Goal: Task Accomplishment & Management: Manage account settings

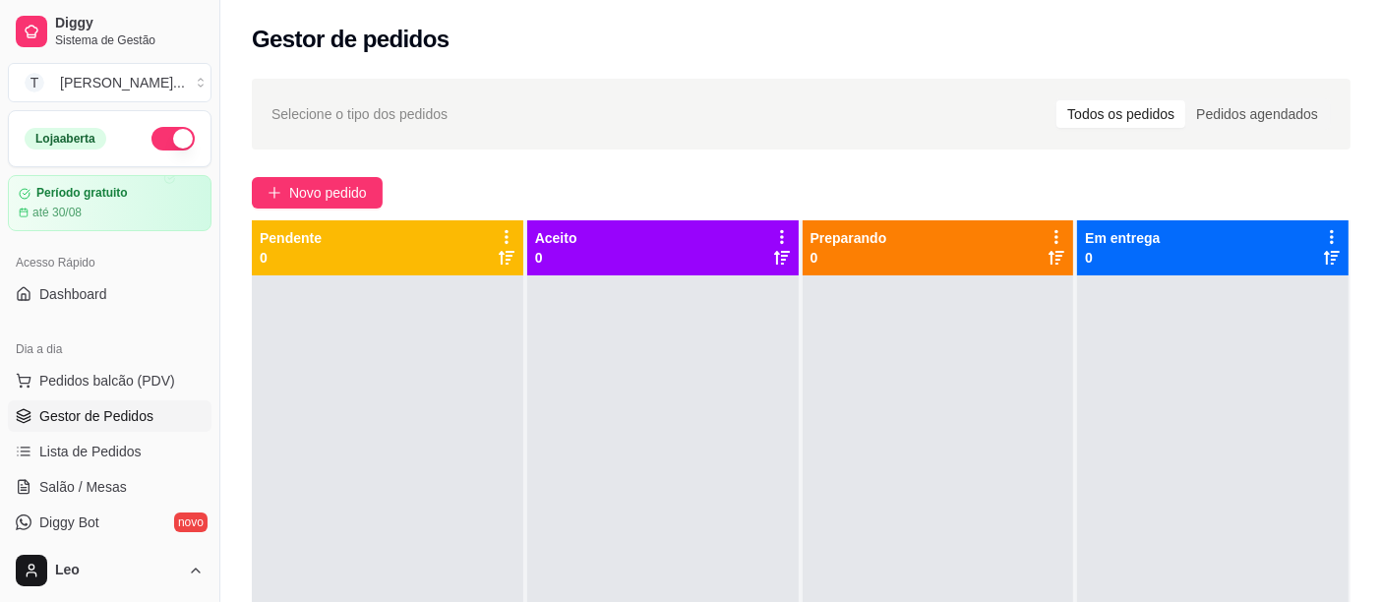
click at [498, 116] on div "Selecione o tipo dos pedidos Todos os pedidos Pedidos agendados" at bounding box center [800, 113] width 1059 height 31
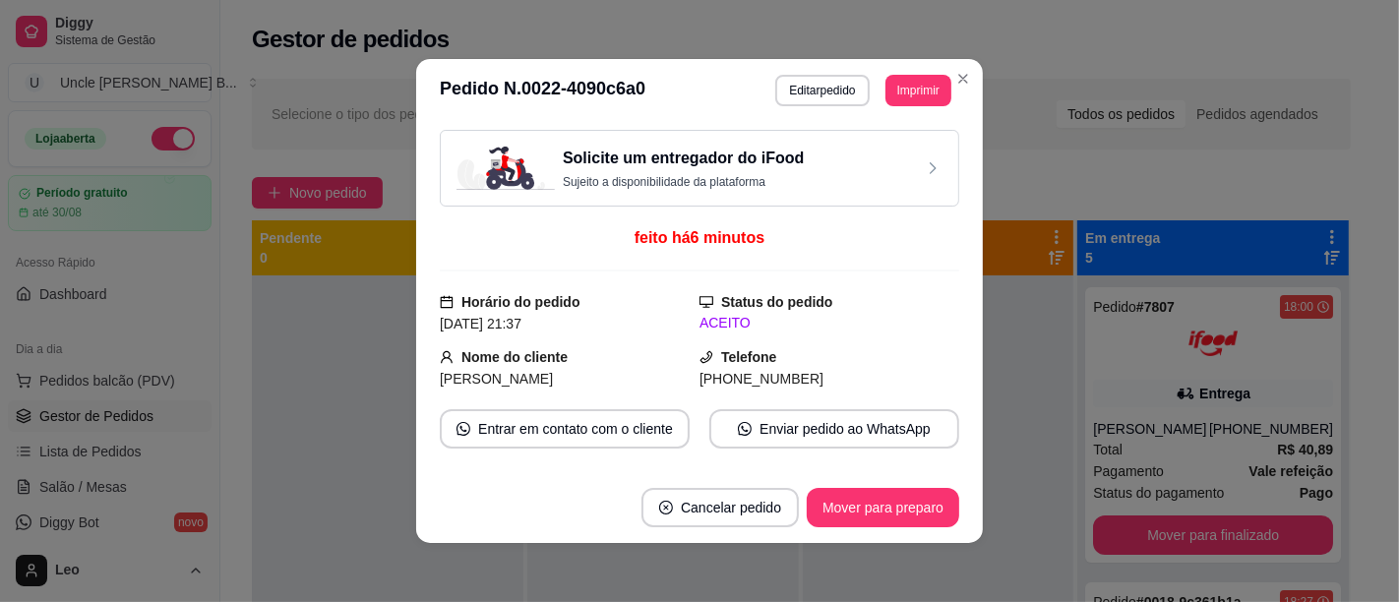
click at [900, 86] on button "Imprimir" at bounding box center [918, 90] width 66 height 31
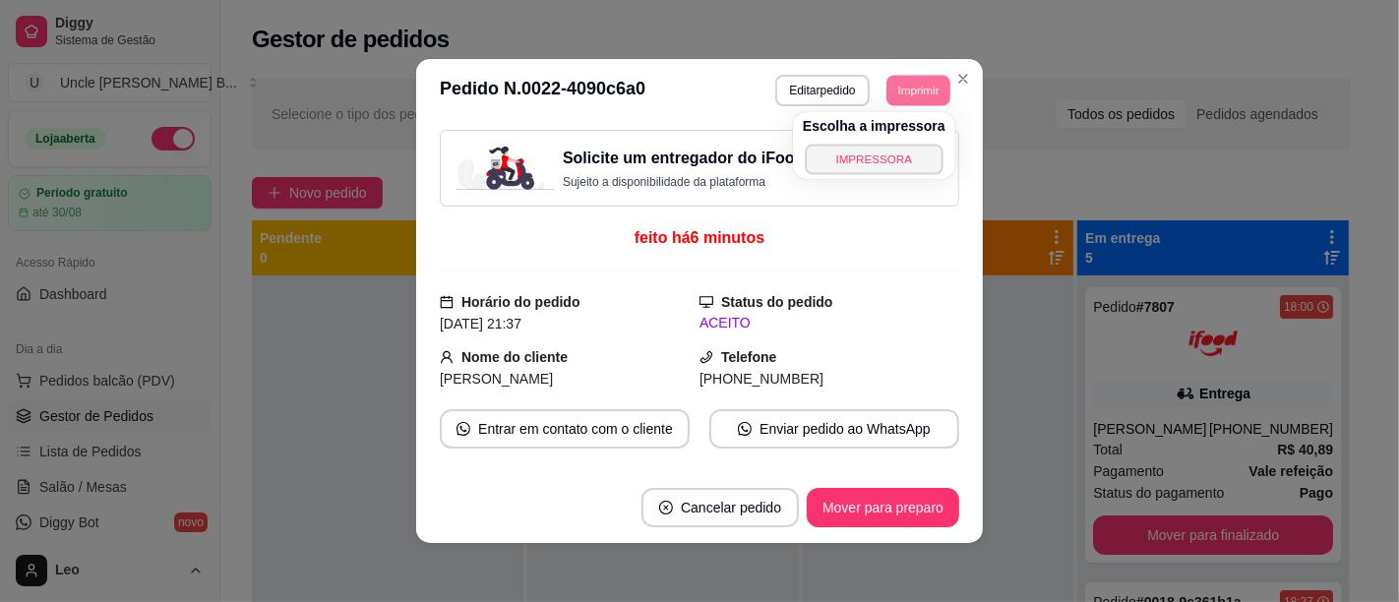
click at [893, 159] on button "IMPRESSORA" at bounding box center [874, 159] width 138 height 30
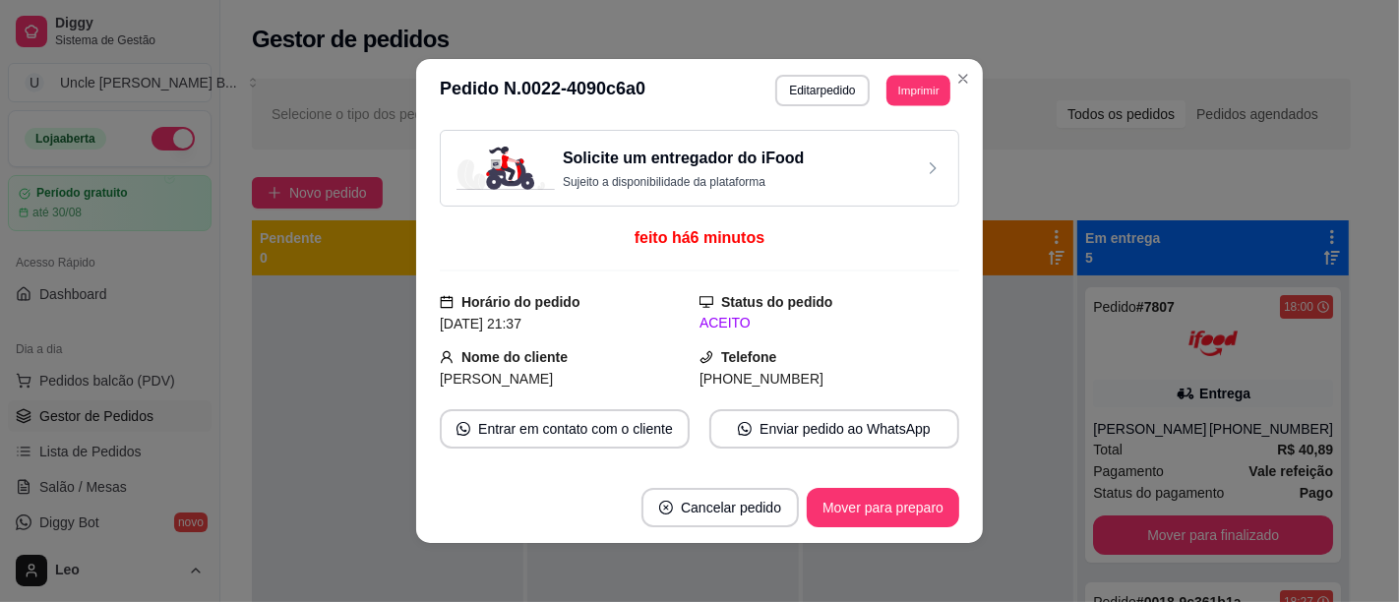
click at [916, 88] on button "Imprimir" at bounding box center [918, 90] width 64 height 30
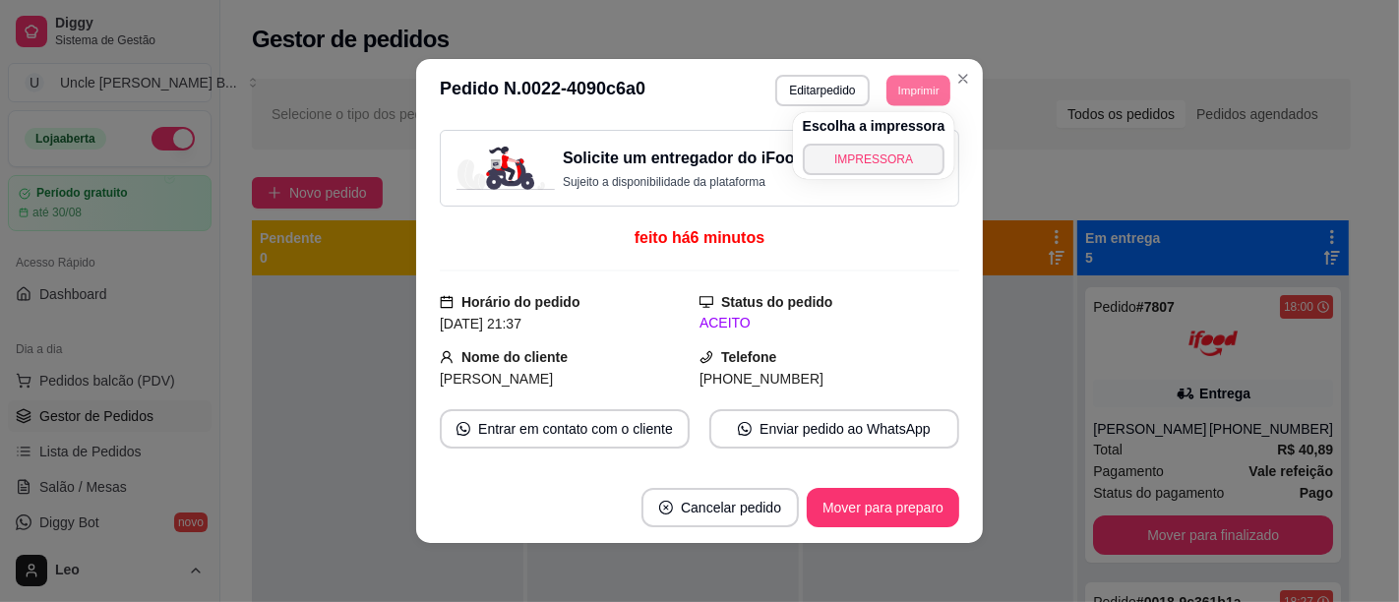
click at [850, 161] on button "IMPRESSORA" at bounding box center [874, 159] width 143 height 31
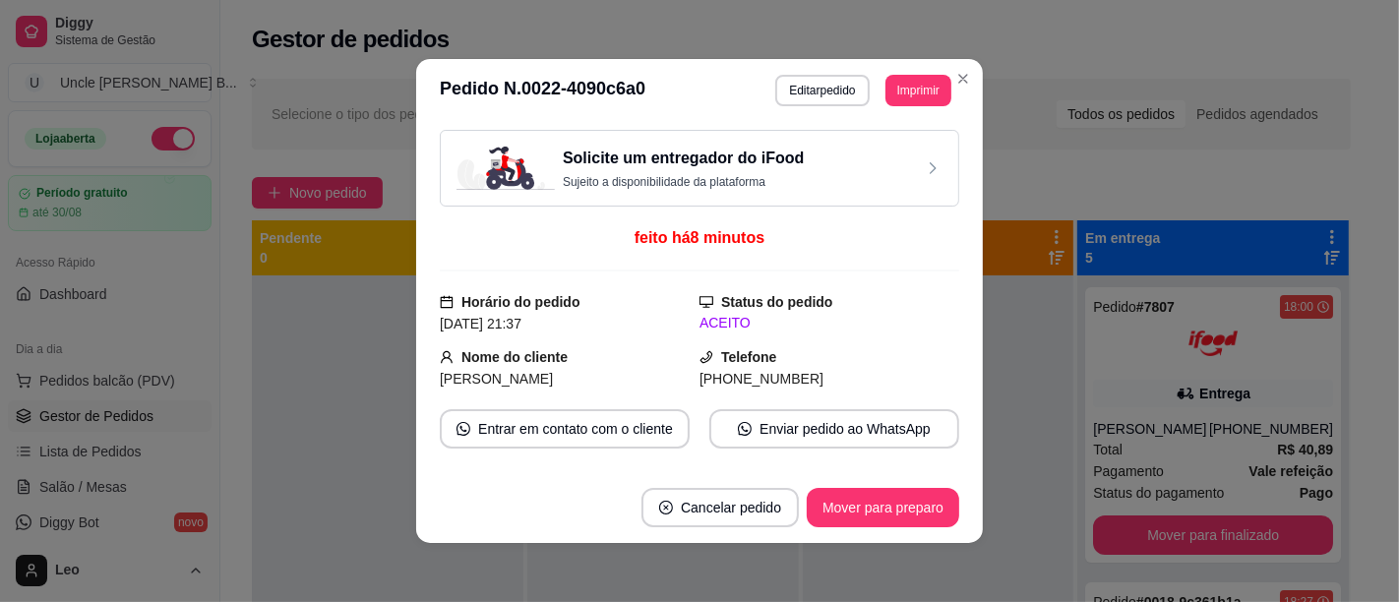
click at [1276, 50] on div "Gestor de pedidos" at bounding box center [801, 39] width 1099 height 31
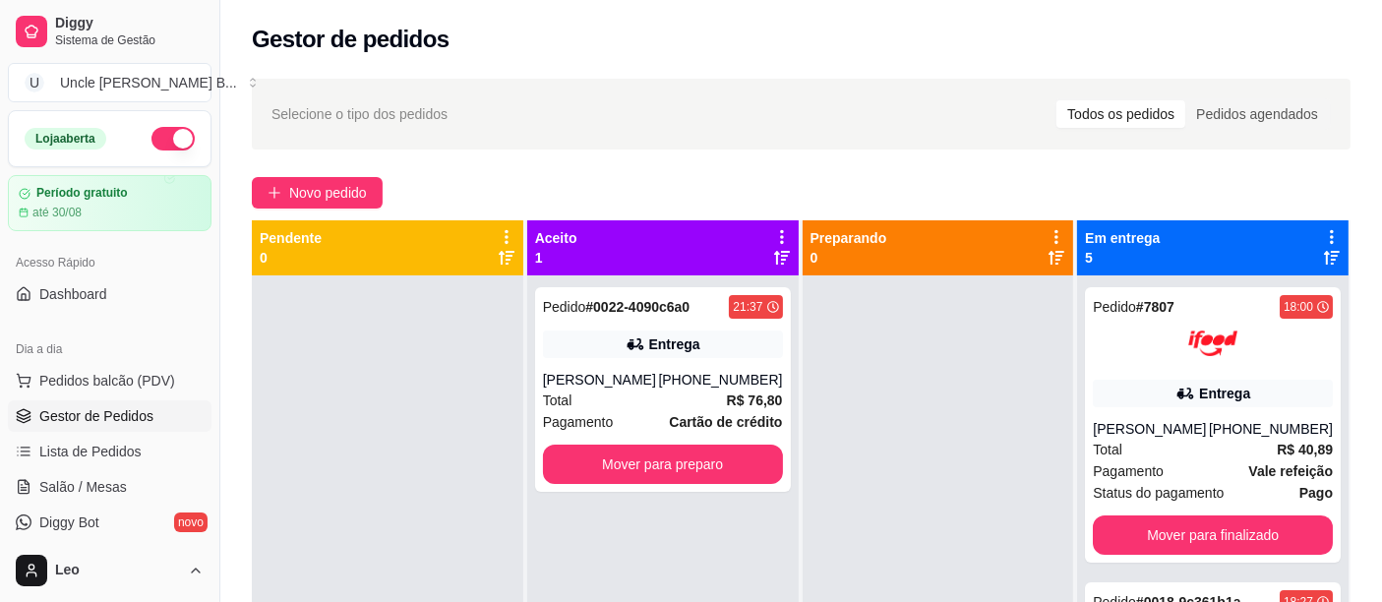
click at [689, 466] on button "Mover para preparo" at bounding box center [663, 464] width 240 height 39
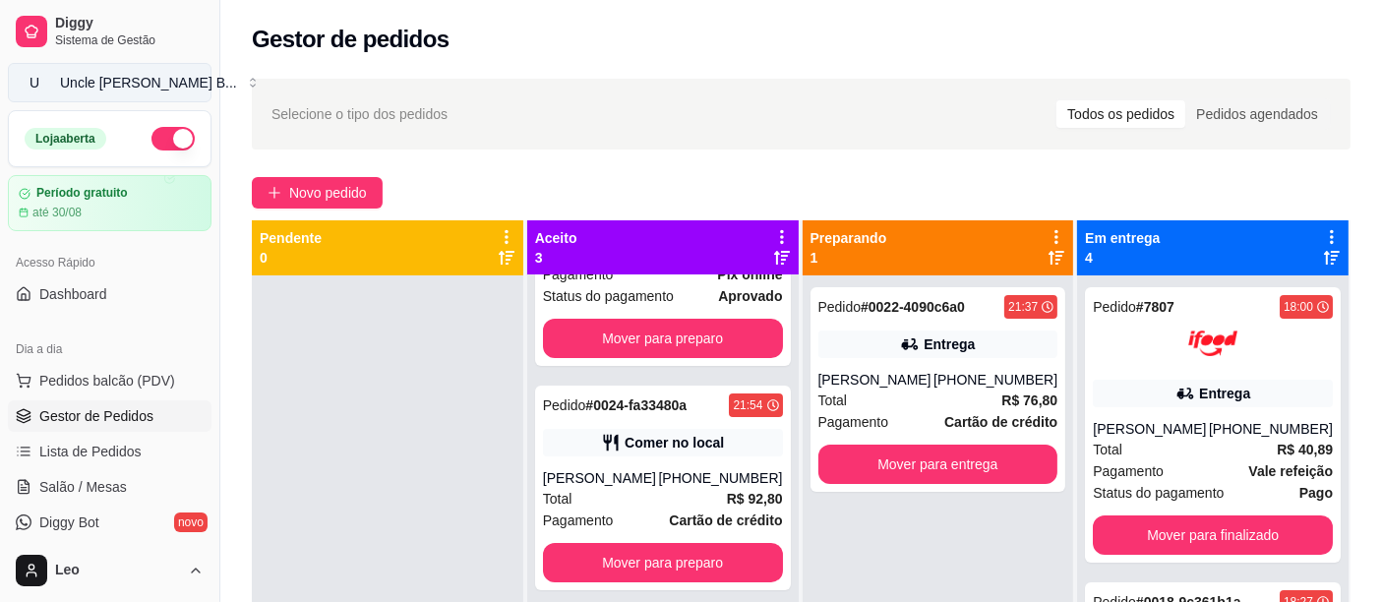
scroll to position [151, 0]
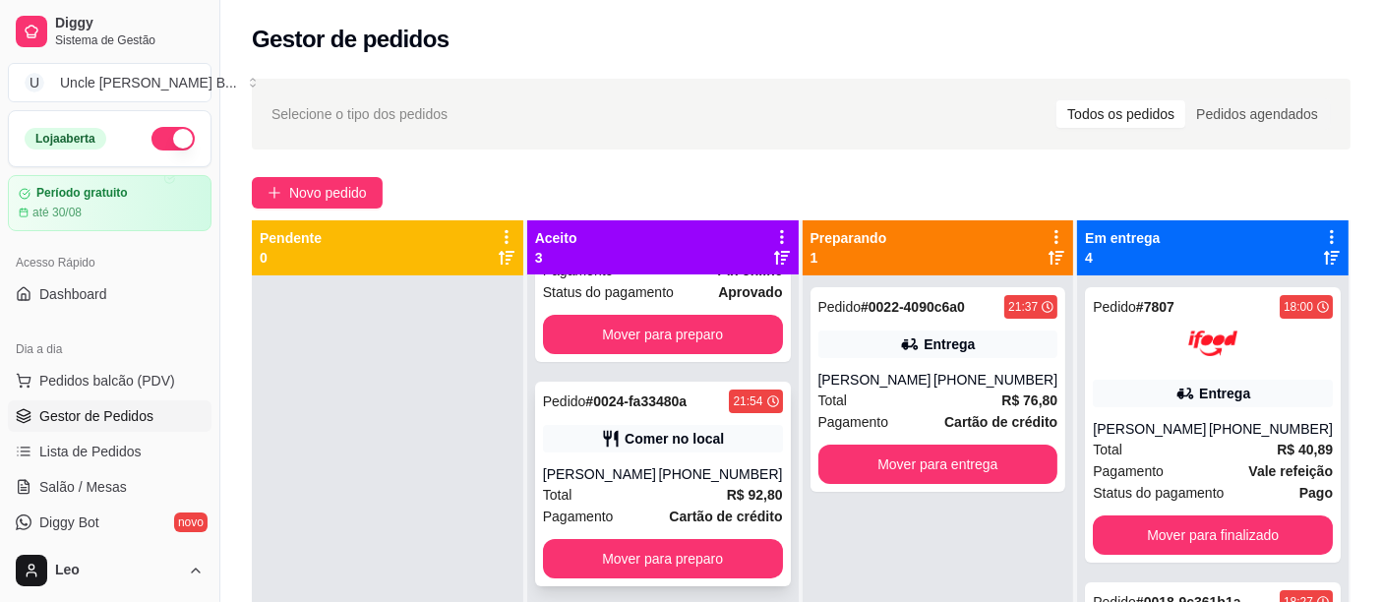
click at [581, 459] on div "Pedido # 0024-fa33480a 21:54 Comer no local [PERSON_NAME] [PHONE_NUMBER] Total …" at bounding box center [663, 484] width 256 height 205
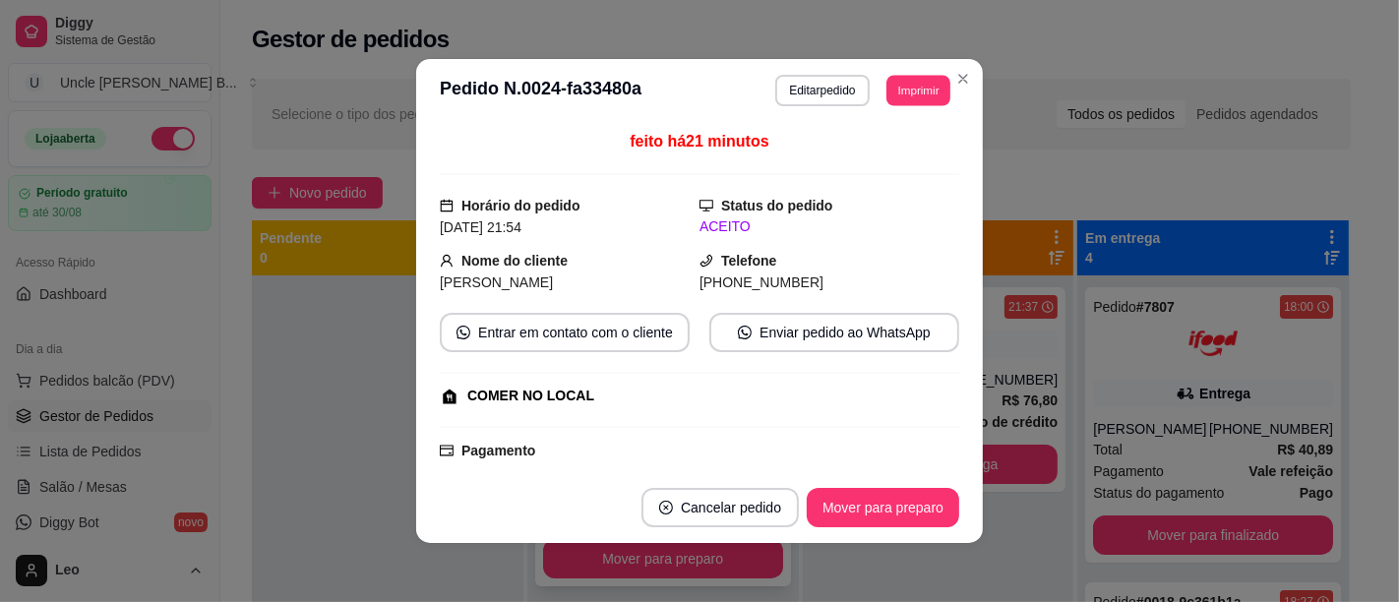
click at [918, 90] on button "Imprimir" at bounding box center [918, 90] width 64 height 30
click at [880, 188] on div "feito há 21 minutos Horário do pedido [DATE] 21:54 Status do pedido ACEITO Nome…" at bounding box center [699, 297] width 519 height 334
click at [918, 82] on button "Imprimir" at bounding box center [918, 90] width 64 height 30
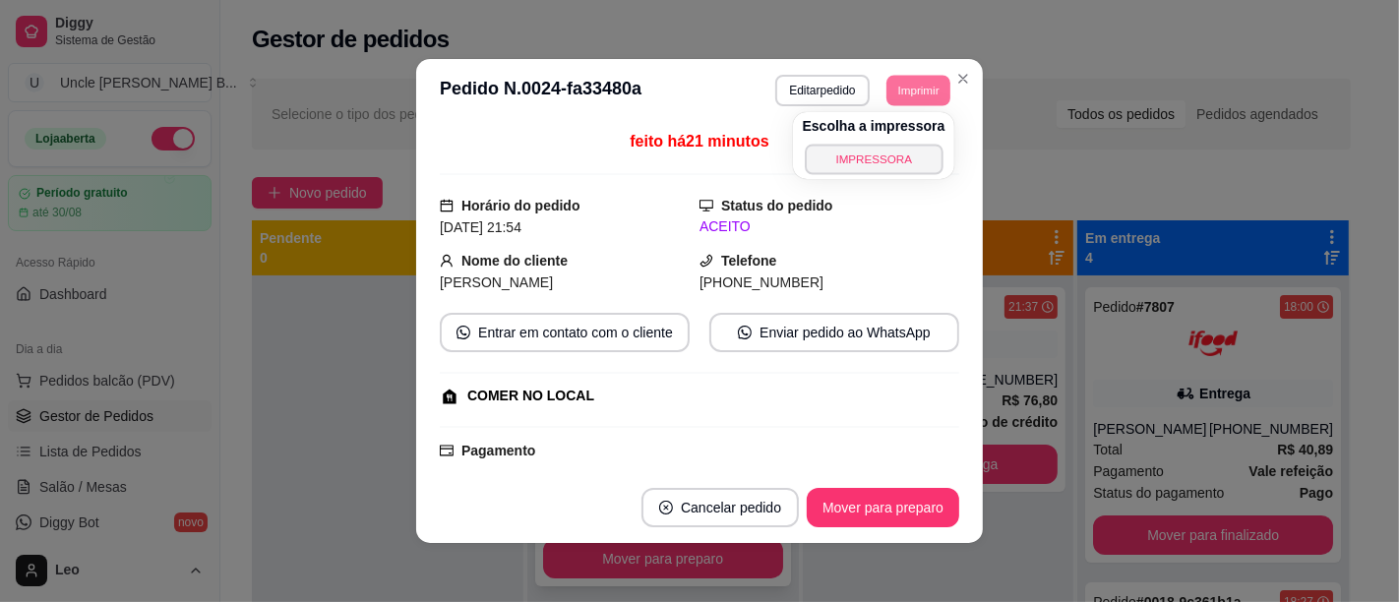
click at [886, 156] on button "IMPRESSORA" at bounding box center [874, 159] width 138 height 30
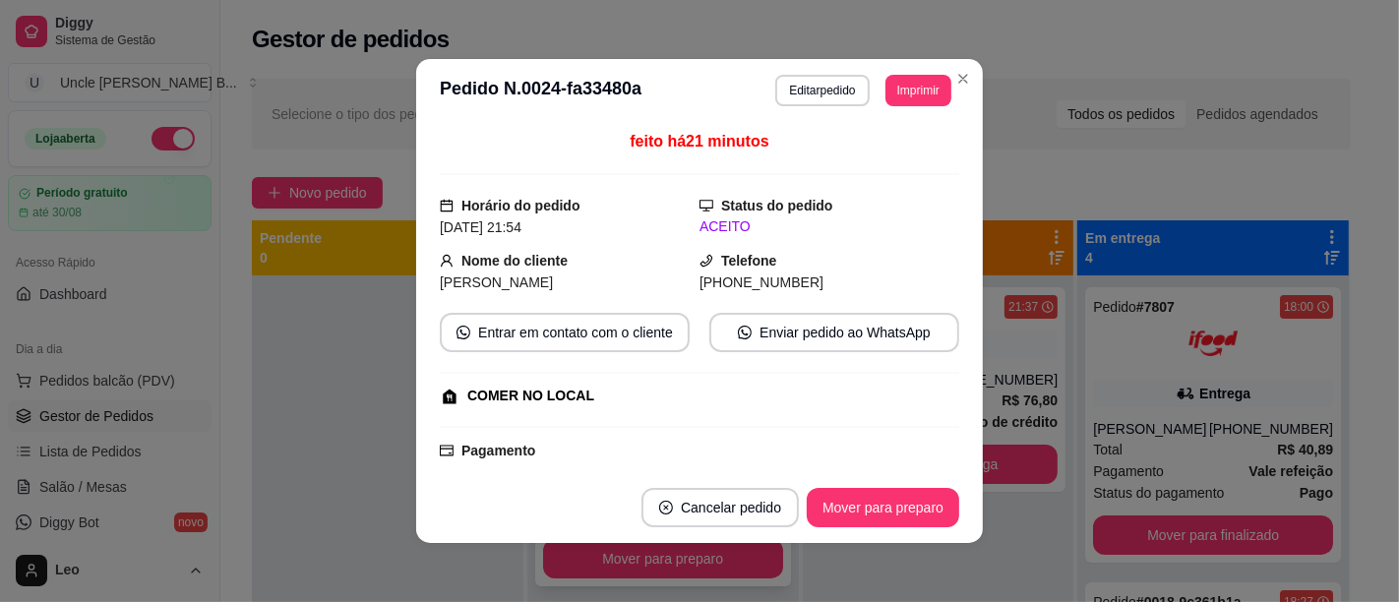
click at [958, 76] on div "Selecione o tipo dos pedidos Todos os pedidos Pedidos agendados Novo pedido Pen…" at bounding box center [801, 456] width 1162 height 779
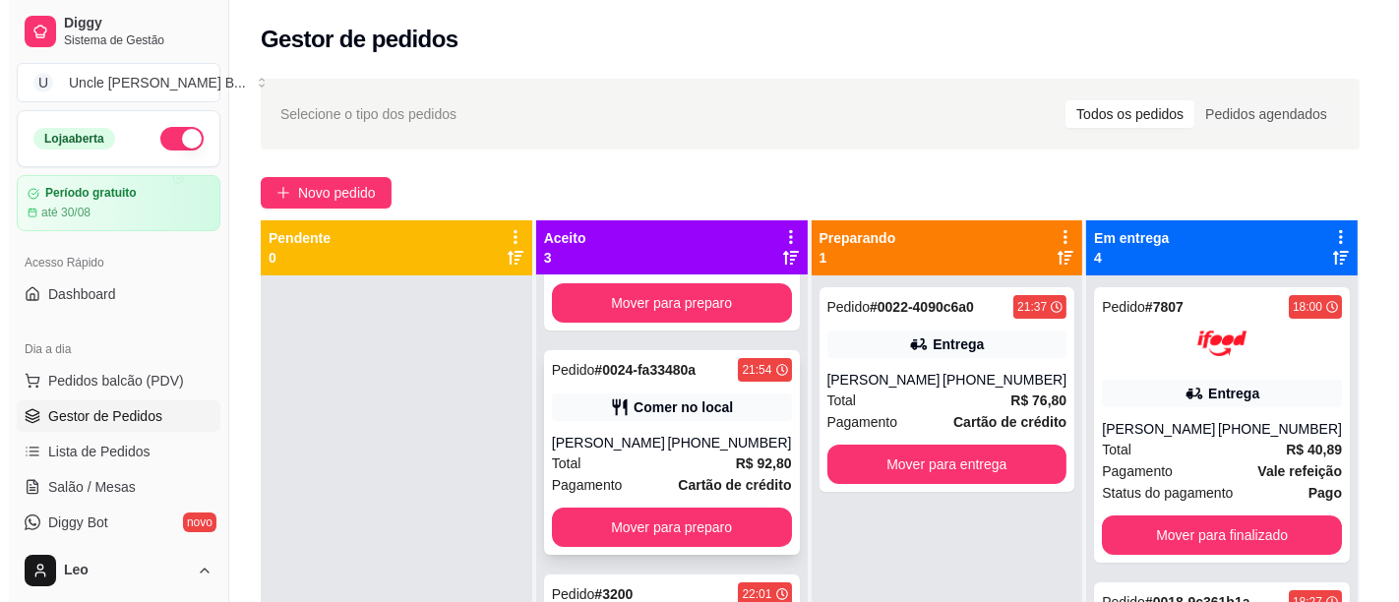
scroll to position [55, 0]
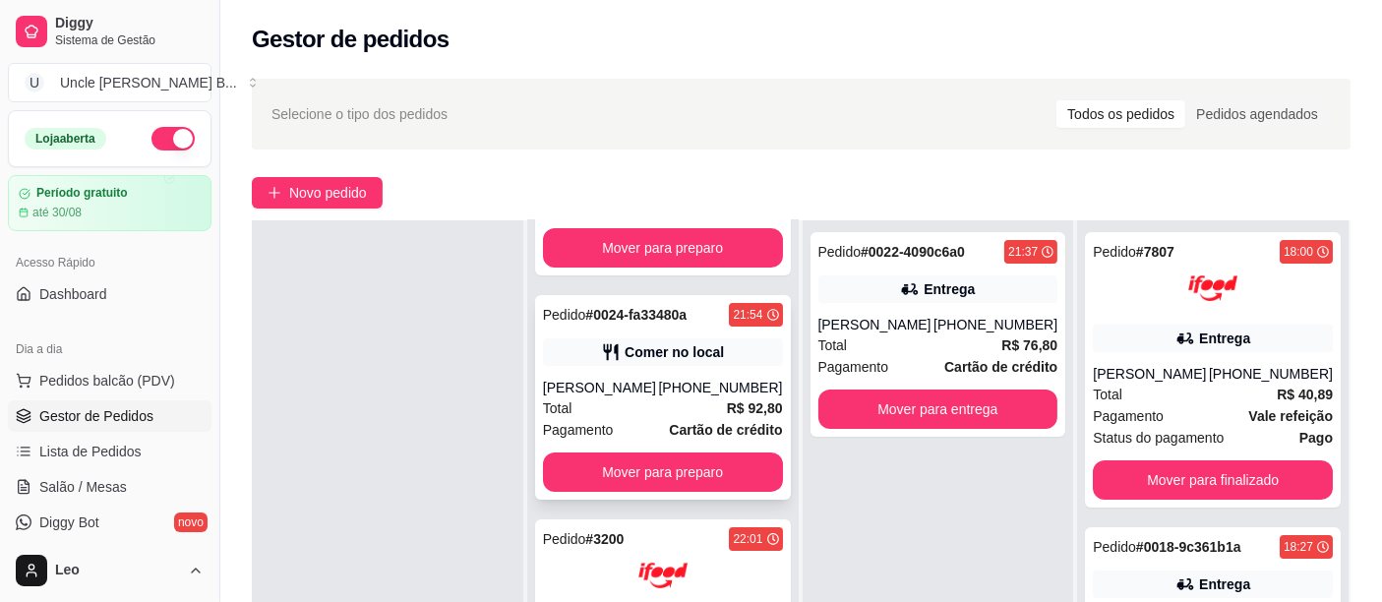
click at [686, 378] on div "[PHONE_NUMBER]" at bounding box center [720, 388] width 124 height 20
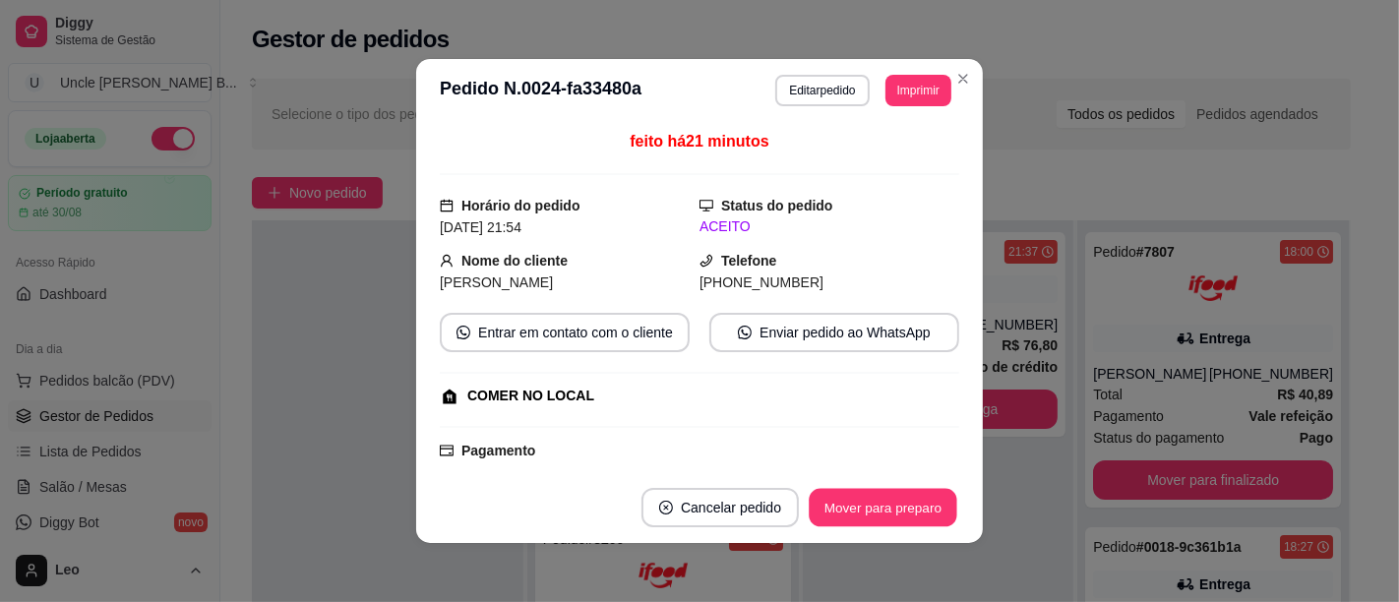
click at [877, 509] on button "Mover para preparo" at bounding box center [883, 508] width 148 height 38
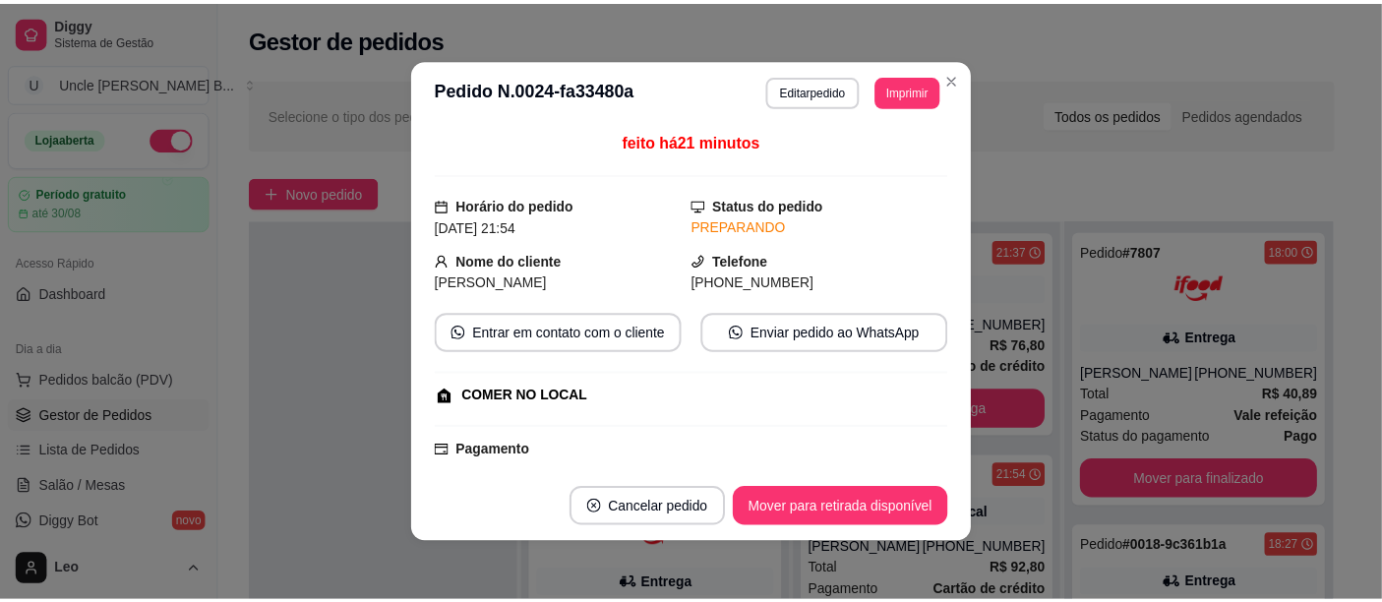
scroll to position [0, 0]
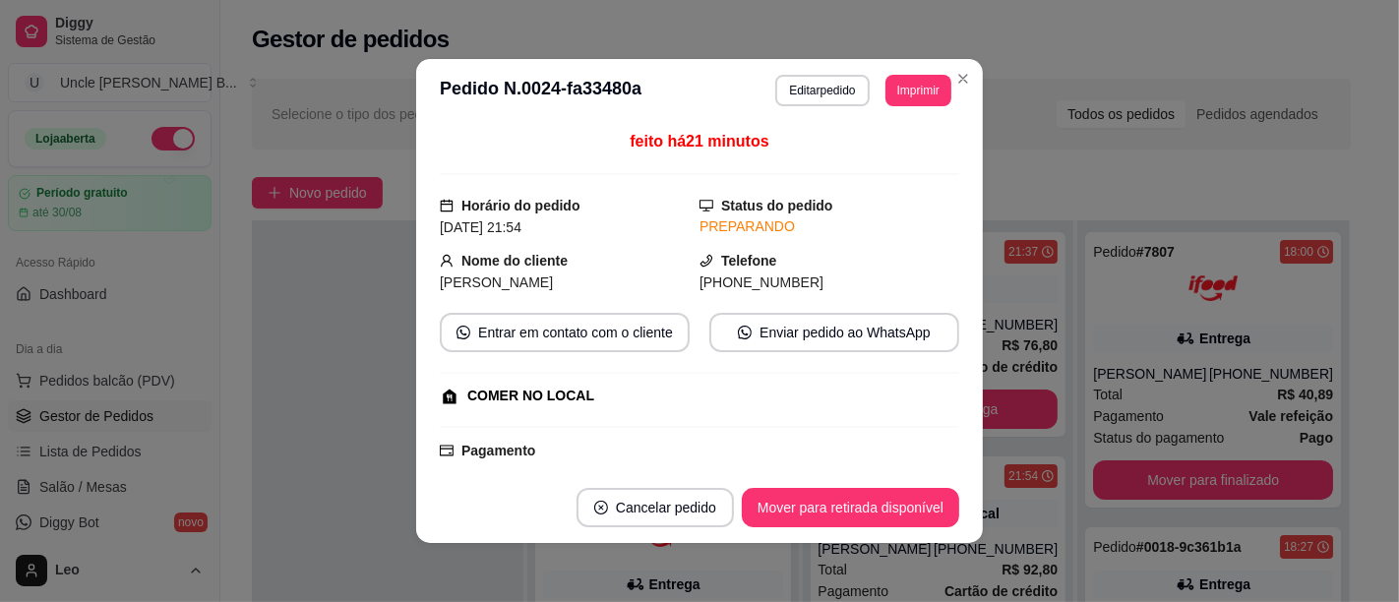
click at [868, 514] on button "Mover para retirada disponível" at bounding box center [850, 507] width 217 height 39
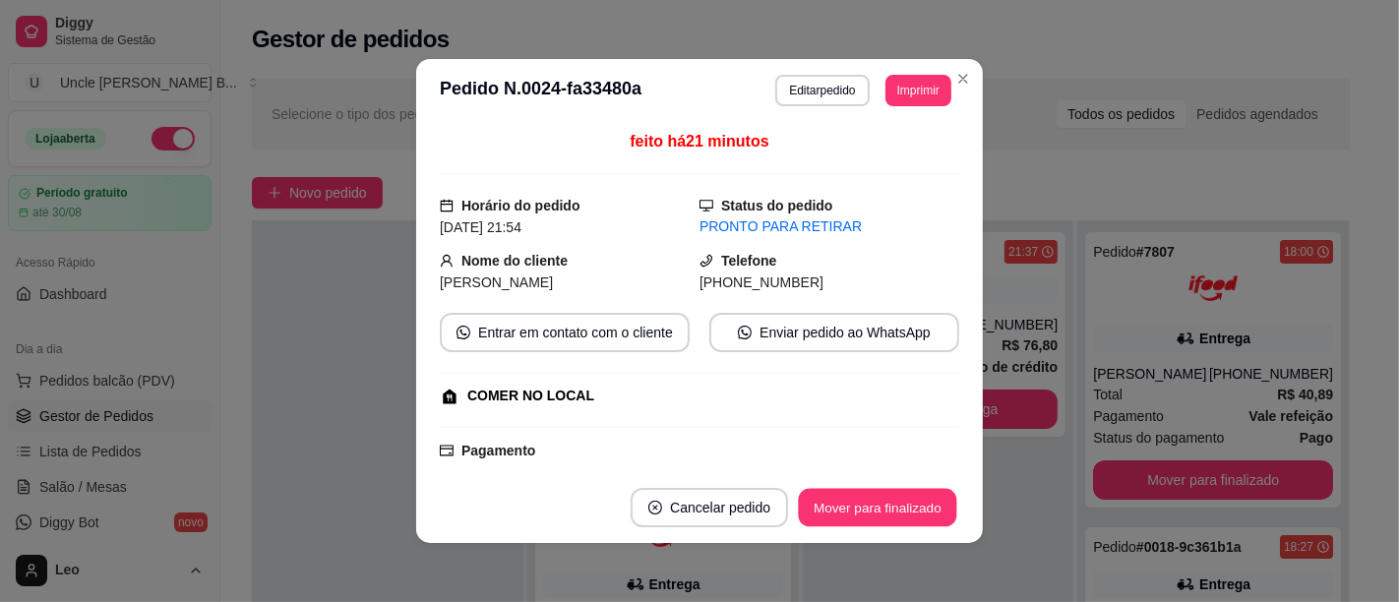
click at [881, 500] on button "Mover para finalizado" at bounding box center [878, 508] width 158 height 38
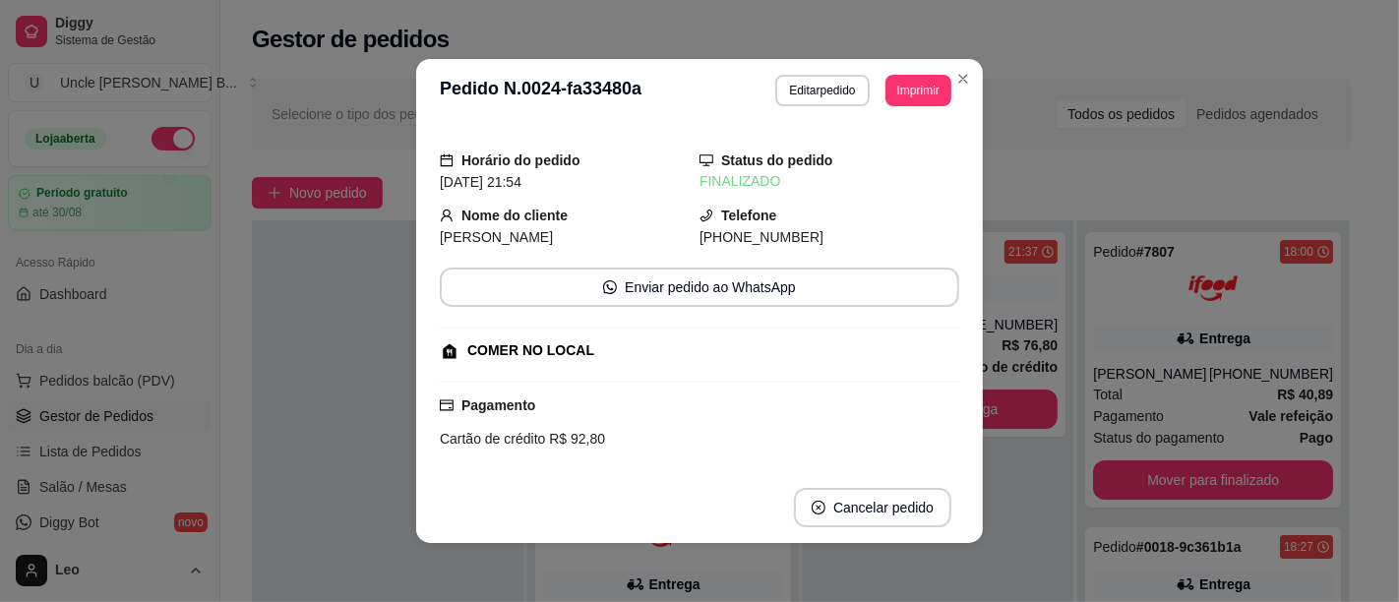
click at [1130, 64] on div "Gestor de pedidos" at bounding box center [801, 33] width 1162 height 67
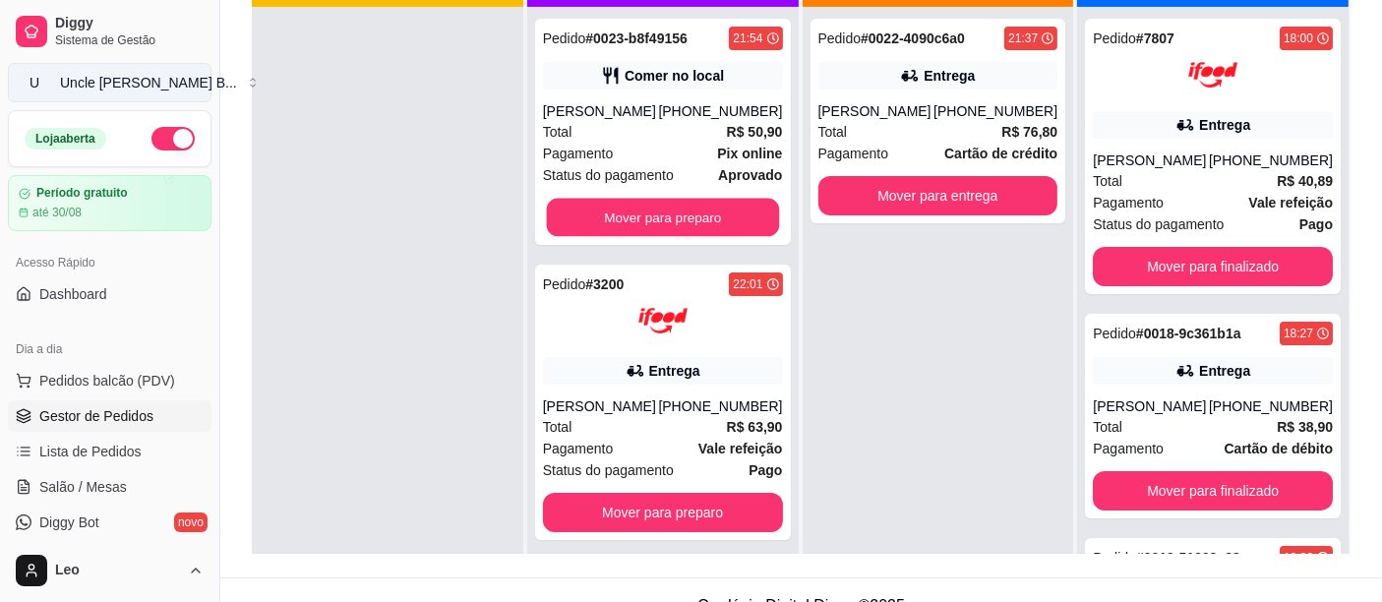
click at [660, 214] on button "Mover para preparo" at bounding box center [662, 218] width 232 height 38
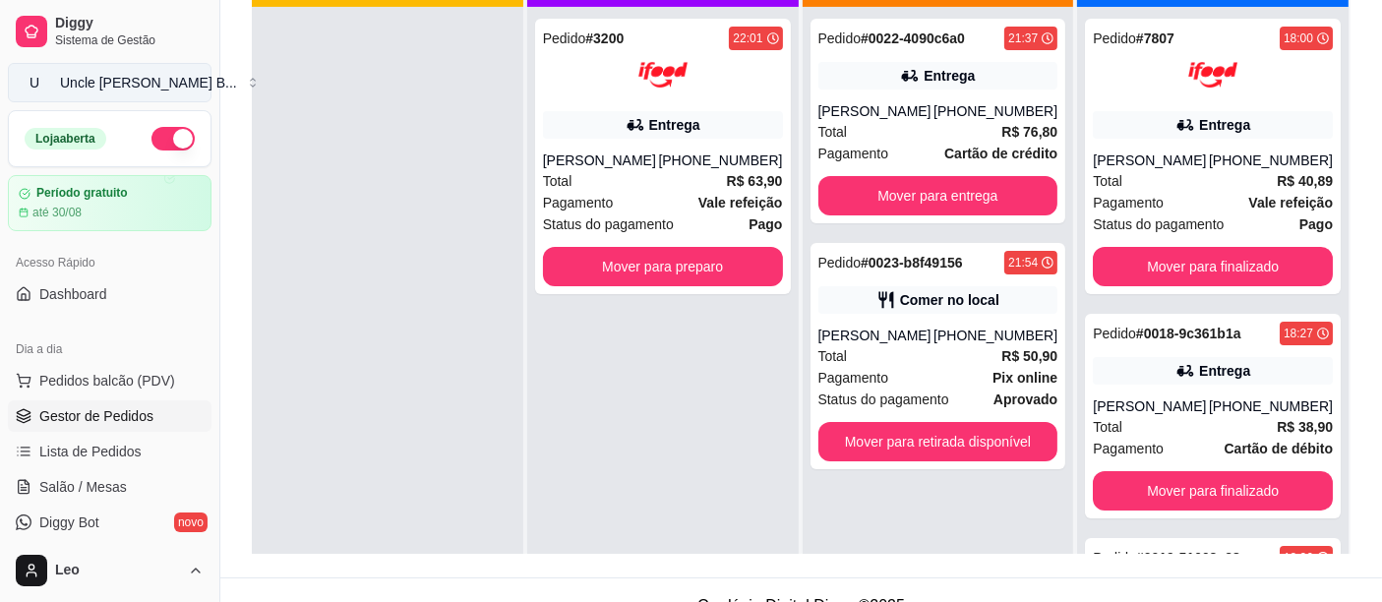
click at [945, 449] on button "Mover para retirada disponível" at bounding box center [938, 441] width 240 height 39
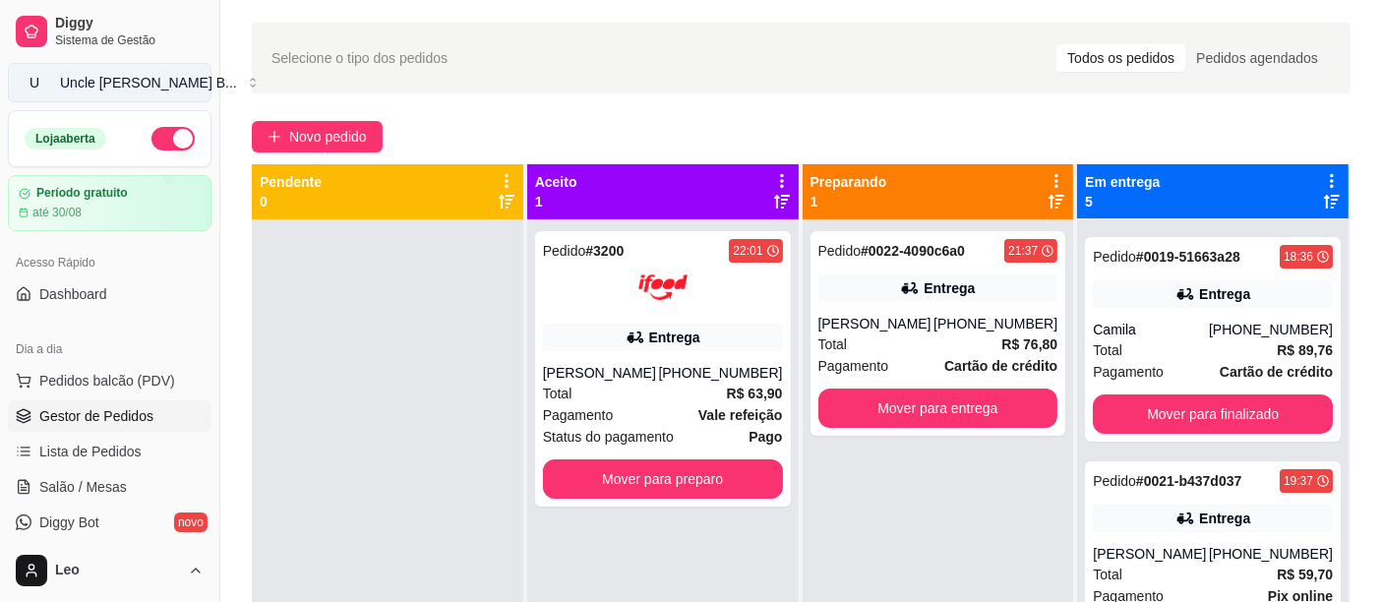
scroll to position [552, 0]
